Goal: Go to known website: Go to known website

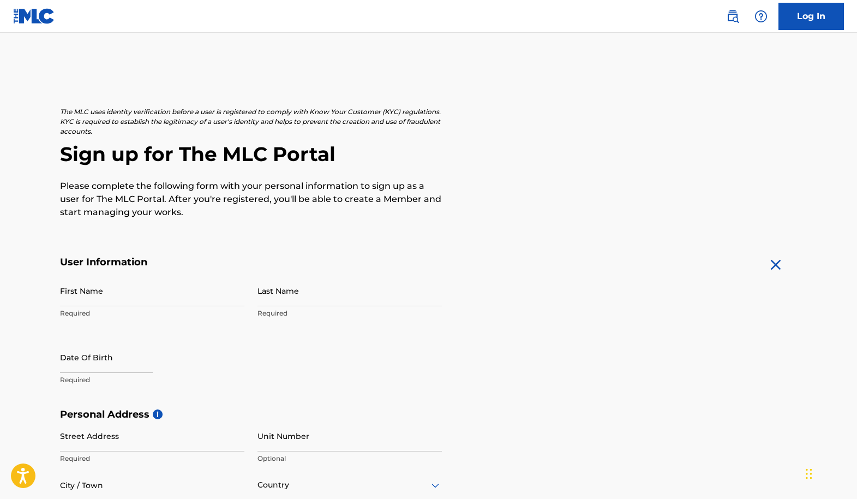
click at [33, 19] on img at bounding box center [34, 16] width 42 height 16
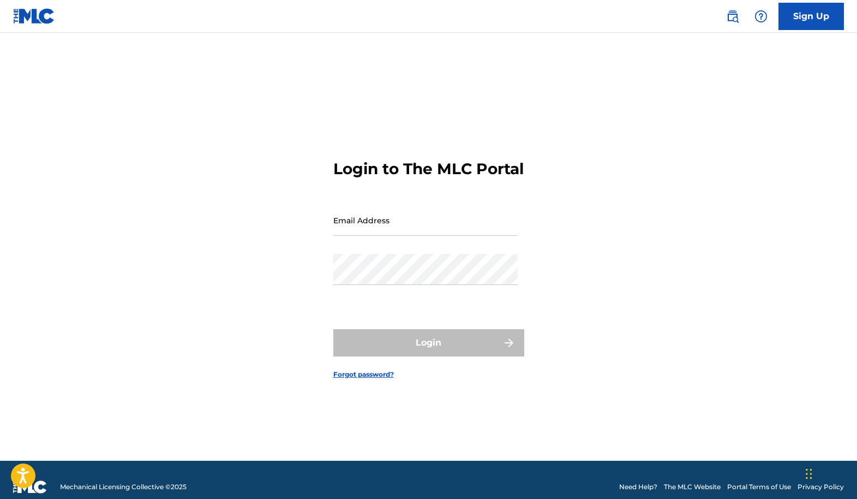
click at [34, 22] on img at bounding box center [34, 16] width 42 height 16
